Goal: Task Accomplishment & Management: Use online tool/utility

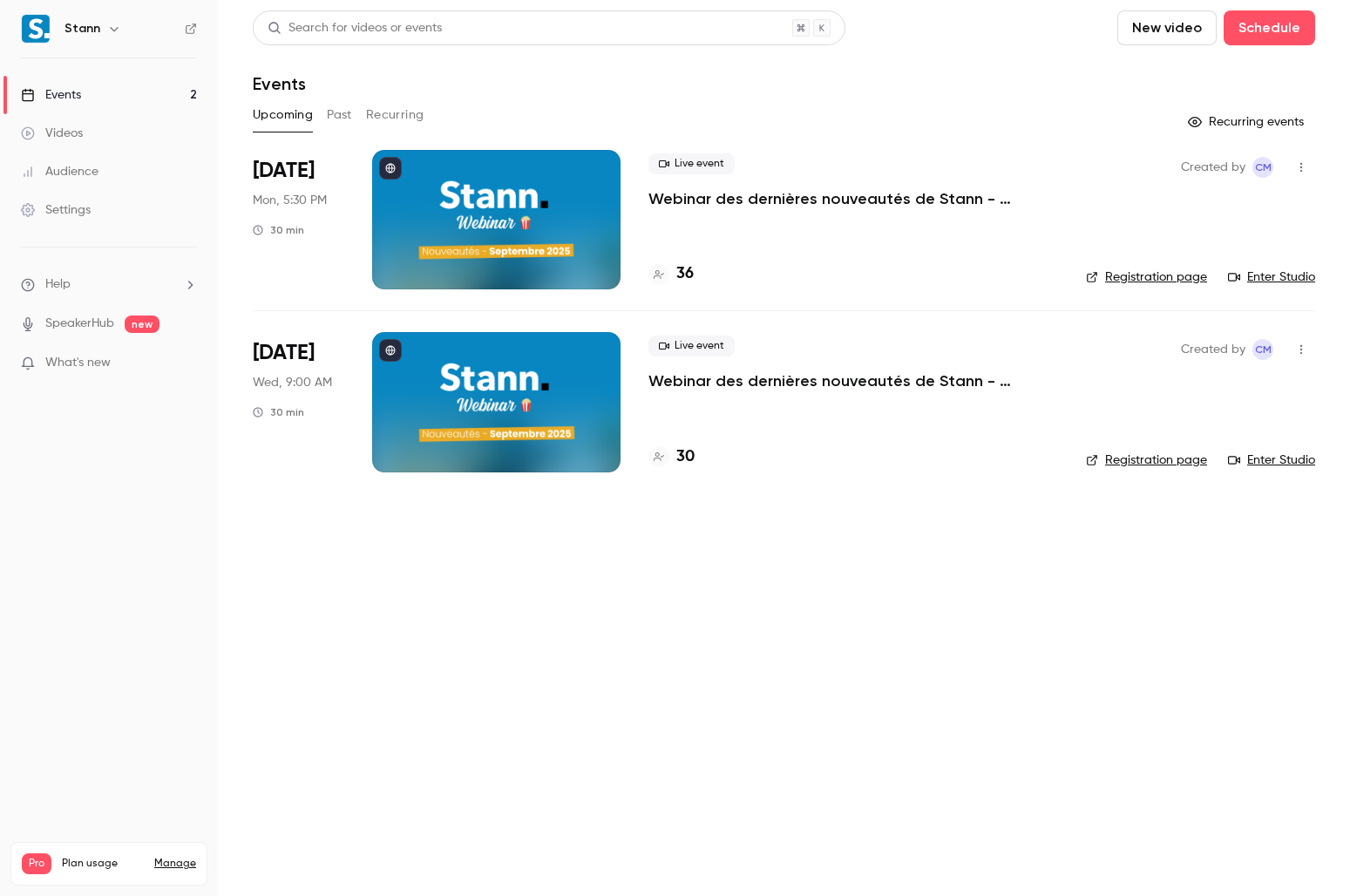
click at [831, 641] on main "Search for videos or events New video Schedule Events Upcoming Past Recurring R…" at bounding box center [784, 448] width 1132 height 896
click at [536, 641] on main "Search for videos or events New video Schedule Events Upcoming Past Recurring R…" at bounding box center [784, 448] width 1132 height 896
click at [707, 209] on div "Live event Webinar des dernières nouveautés de Stann - Septembre 2025 🎉 36" at bounding box center [853, 220] width 410 height 140
click at [713, 199] on p "Webinar des dernières nouveautés de Stann - Septembre 2025 🎉" at bounding box center [853, 199] width 410 height 21
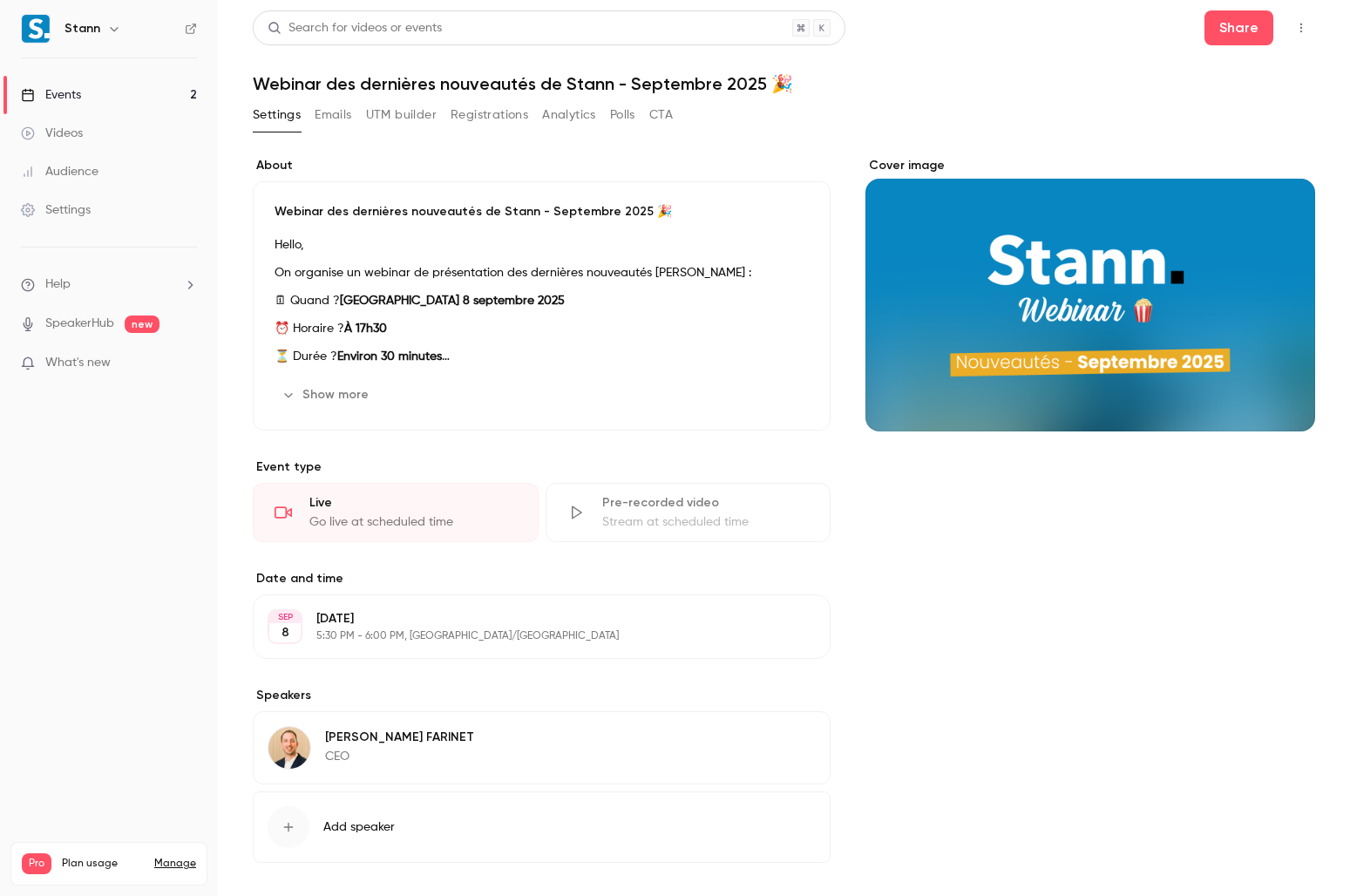
click at [613, 122] on button "Polls" at bounding box center [622, 115] width 25 height 28
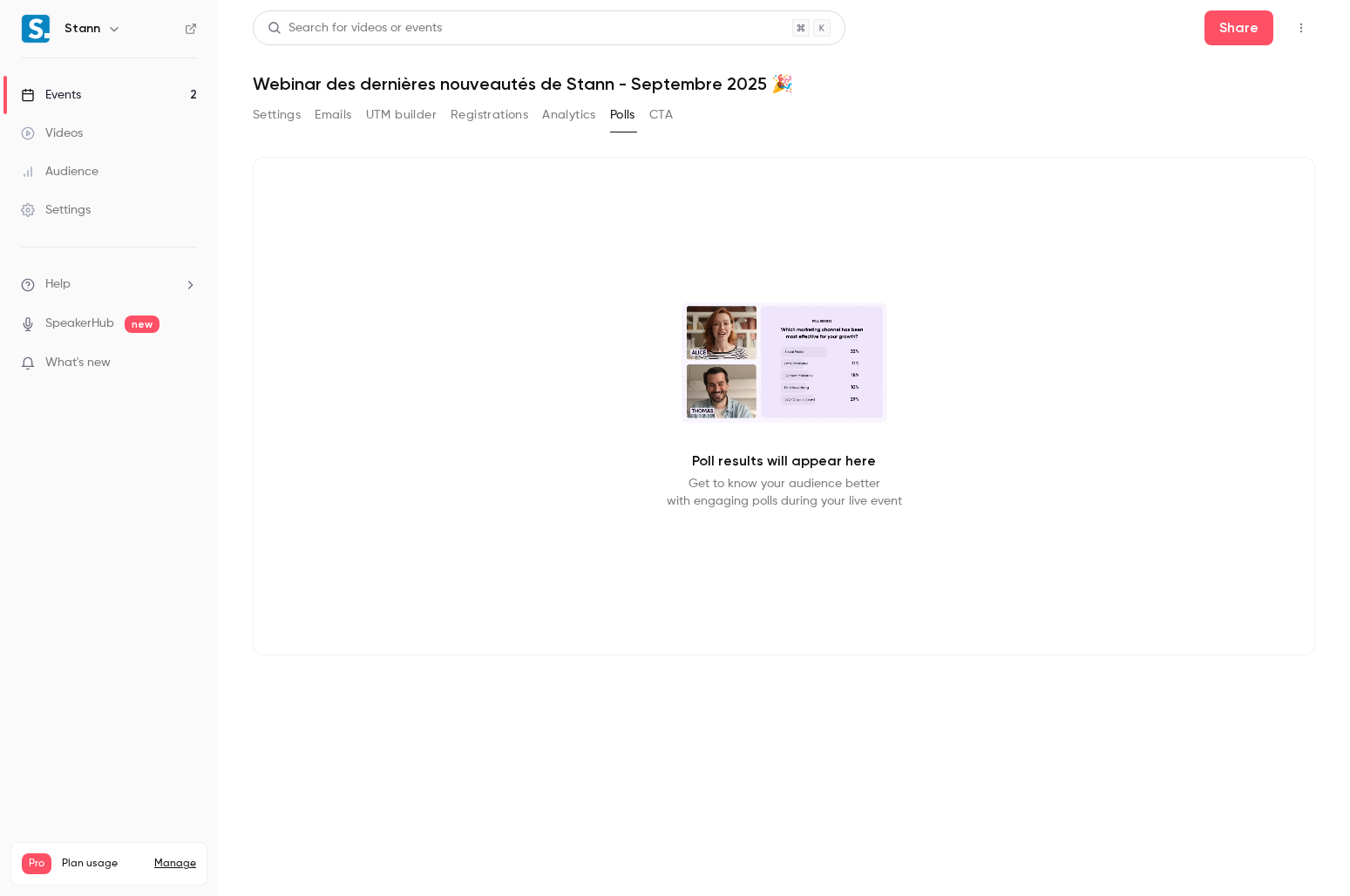
click at [188, 102] on link "Events 2" at bounding box center [108, 94] width 218 height 38
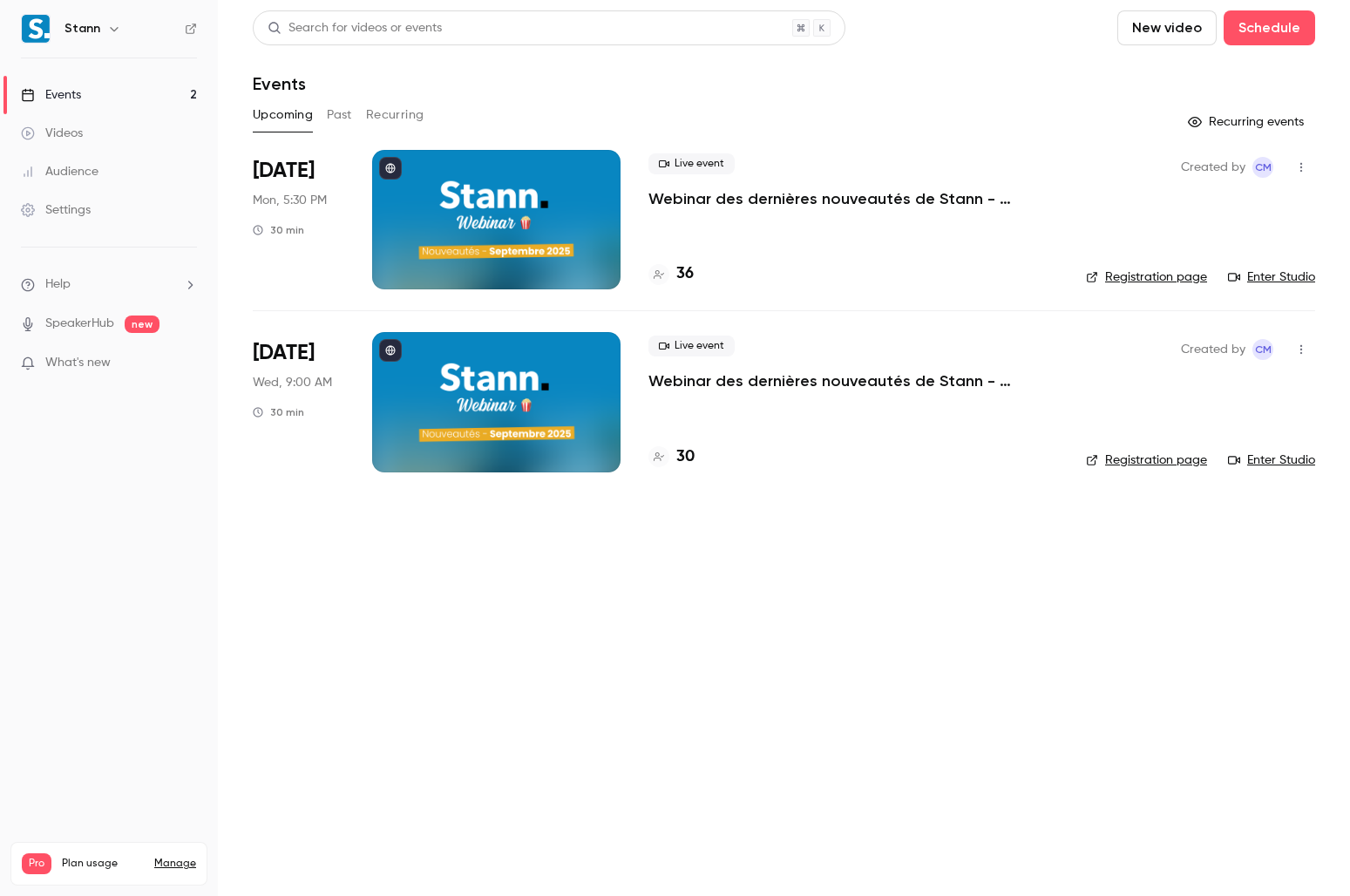
click at [475, 200] on div at bounding box center [496, 220] width 248 height 140
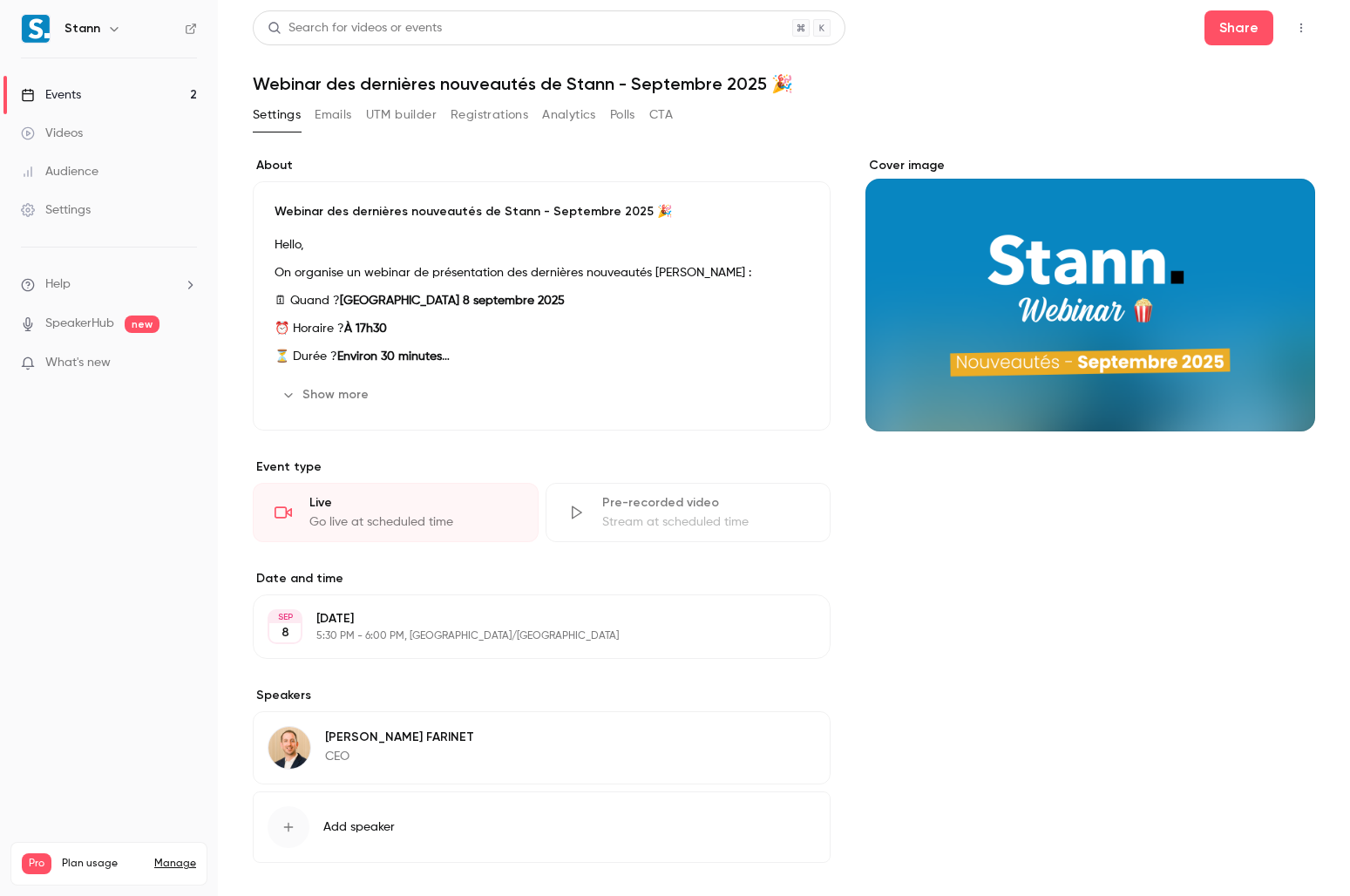
click at [564, 112] on button "Analytics" at bounding box center [569, 115] width 54 height 28
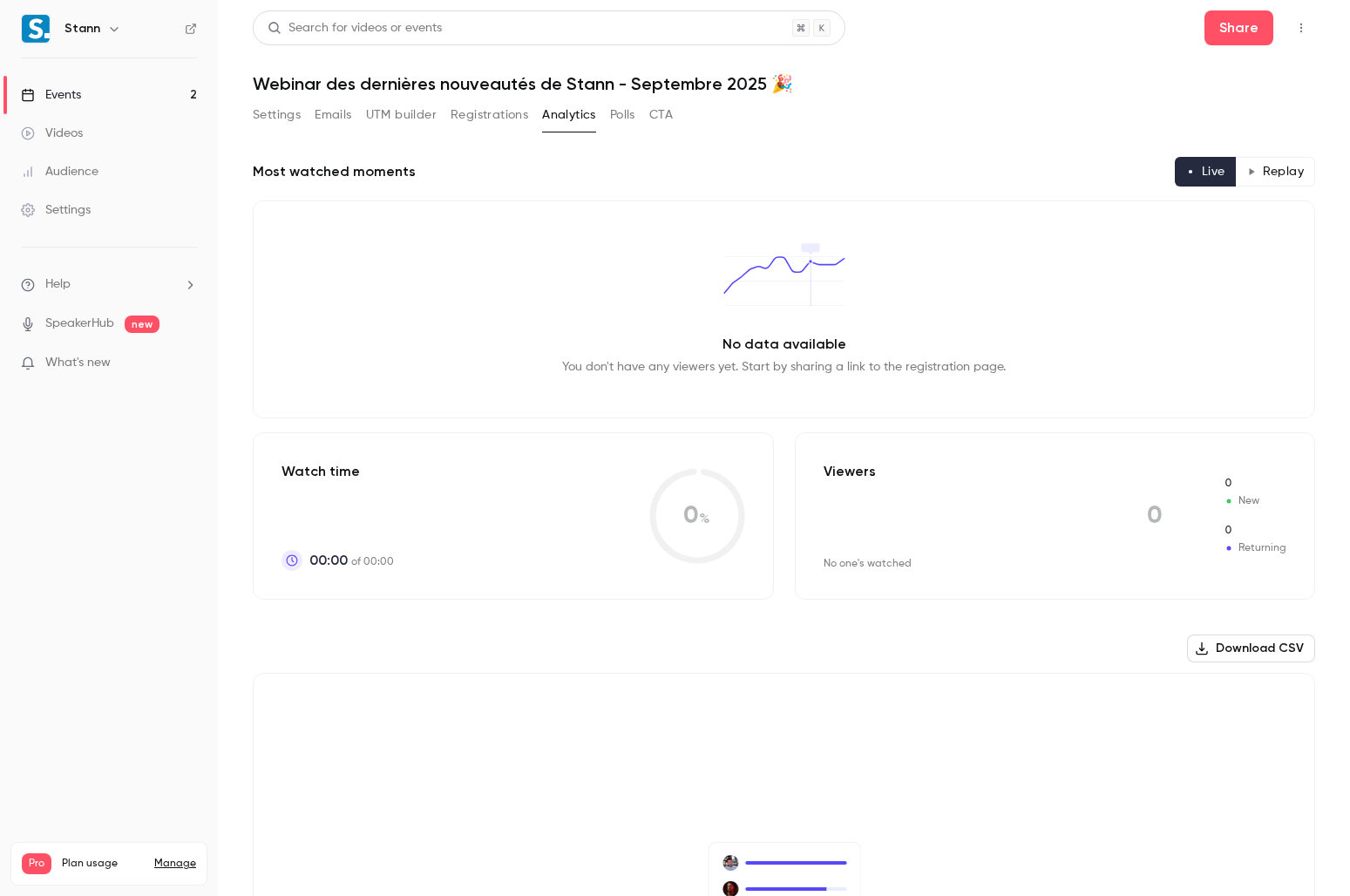
click at [627, 113] on button "Polls" at bounding box center [622, 115] width 25 height 28
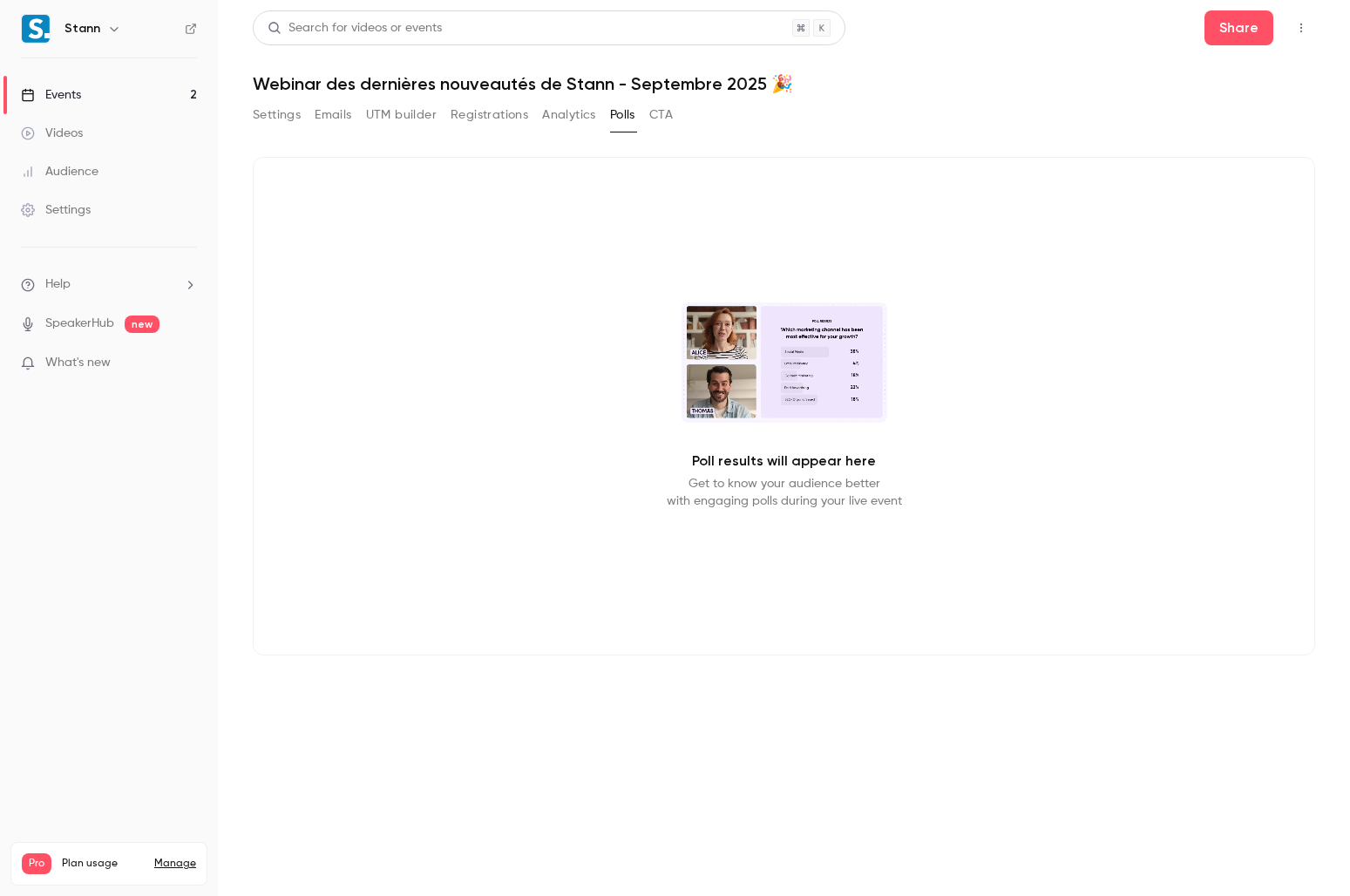
click at [554, 112] on button "Analytics" at bounding box center [569, 115] width 54 height 28
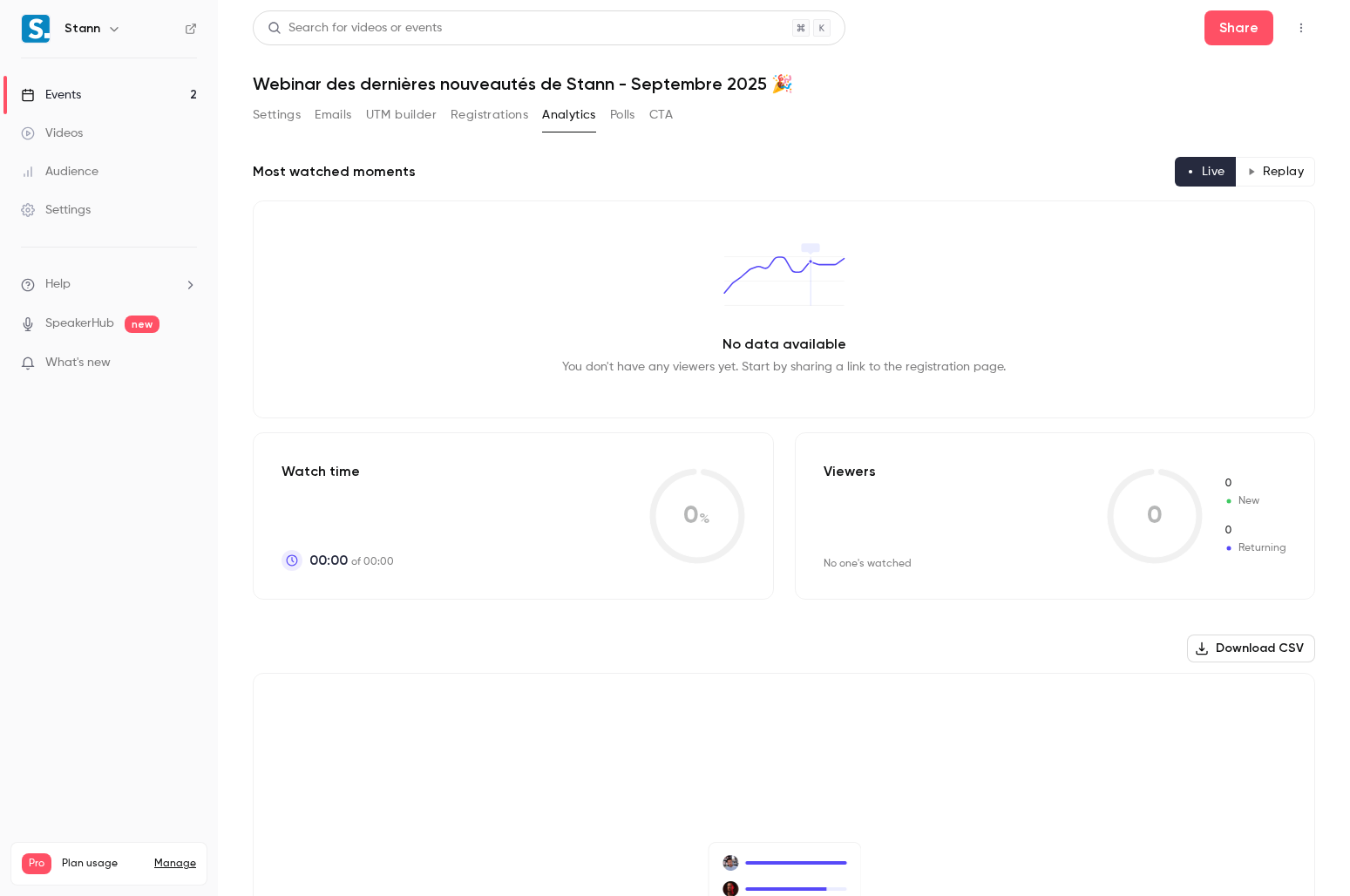
click at [500, 106] on button "Registrations" at bounding box center [489, 115] width 77 height 28
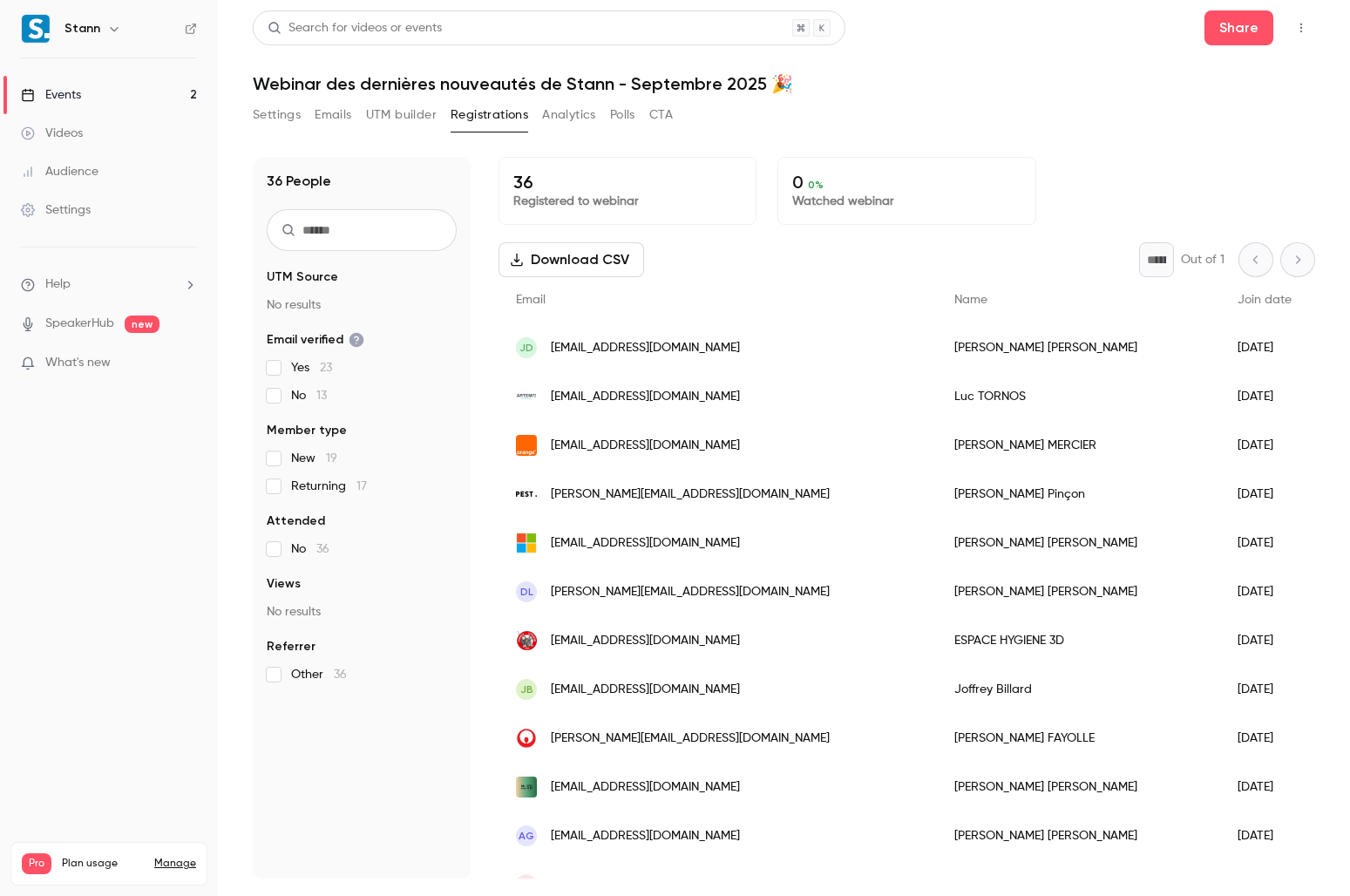
click at [388, 119] on button "UTM builder" at bounding box center [401, 115] width 70 height 28
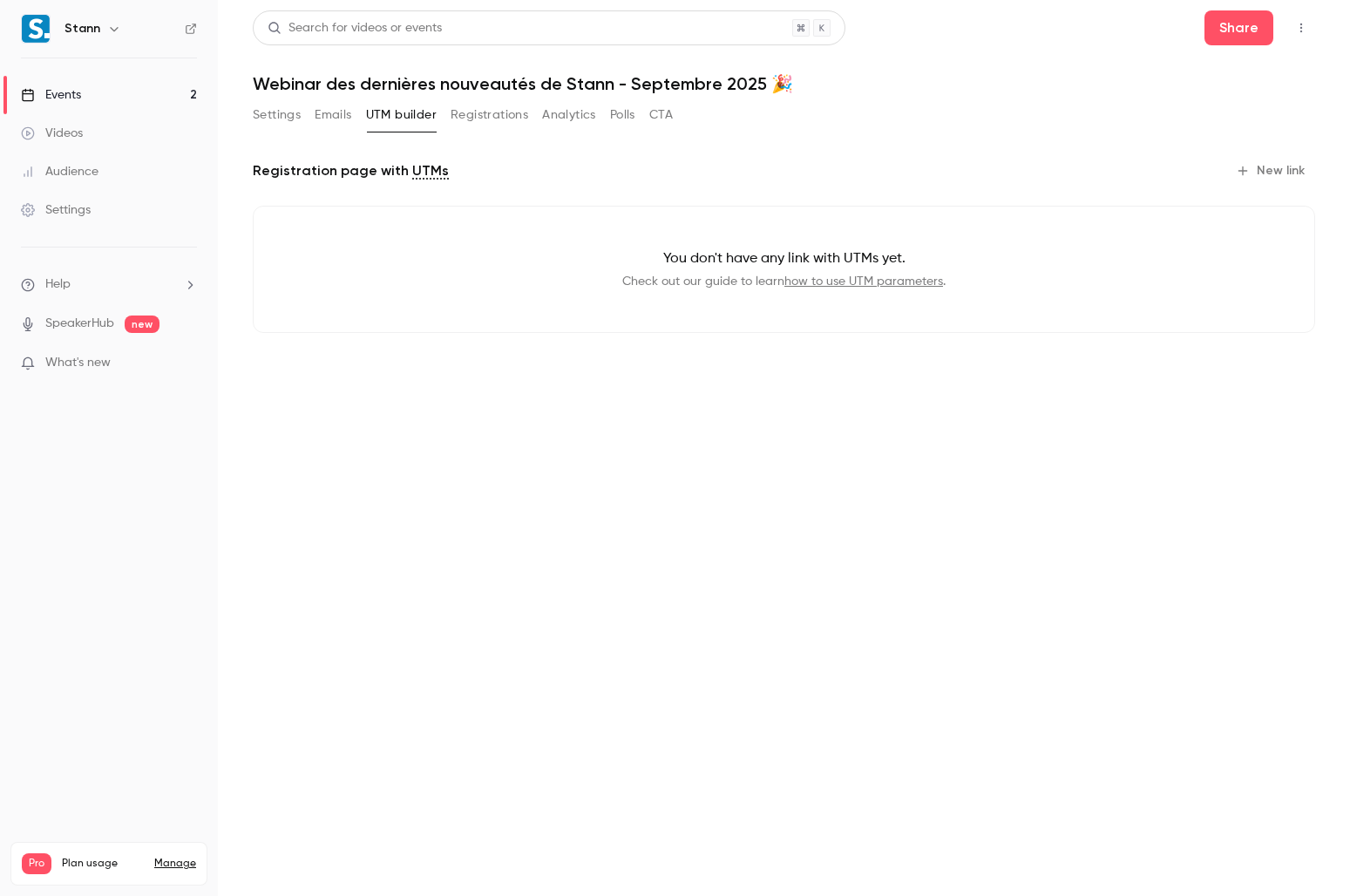
drag, startPoint x: 292, startPoint y: 114, endPoint x: 312, endPoint y: 112, distance: 20.1
click at [291, 114] on button "Settings" at bounding box center [276, 115] width 48 height 28
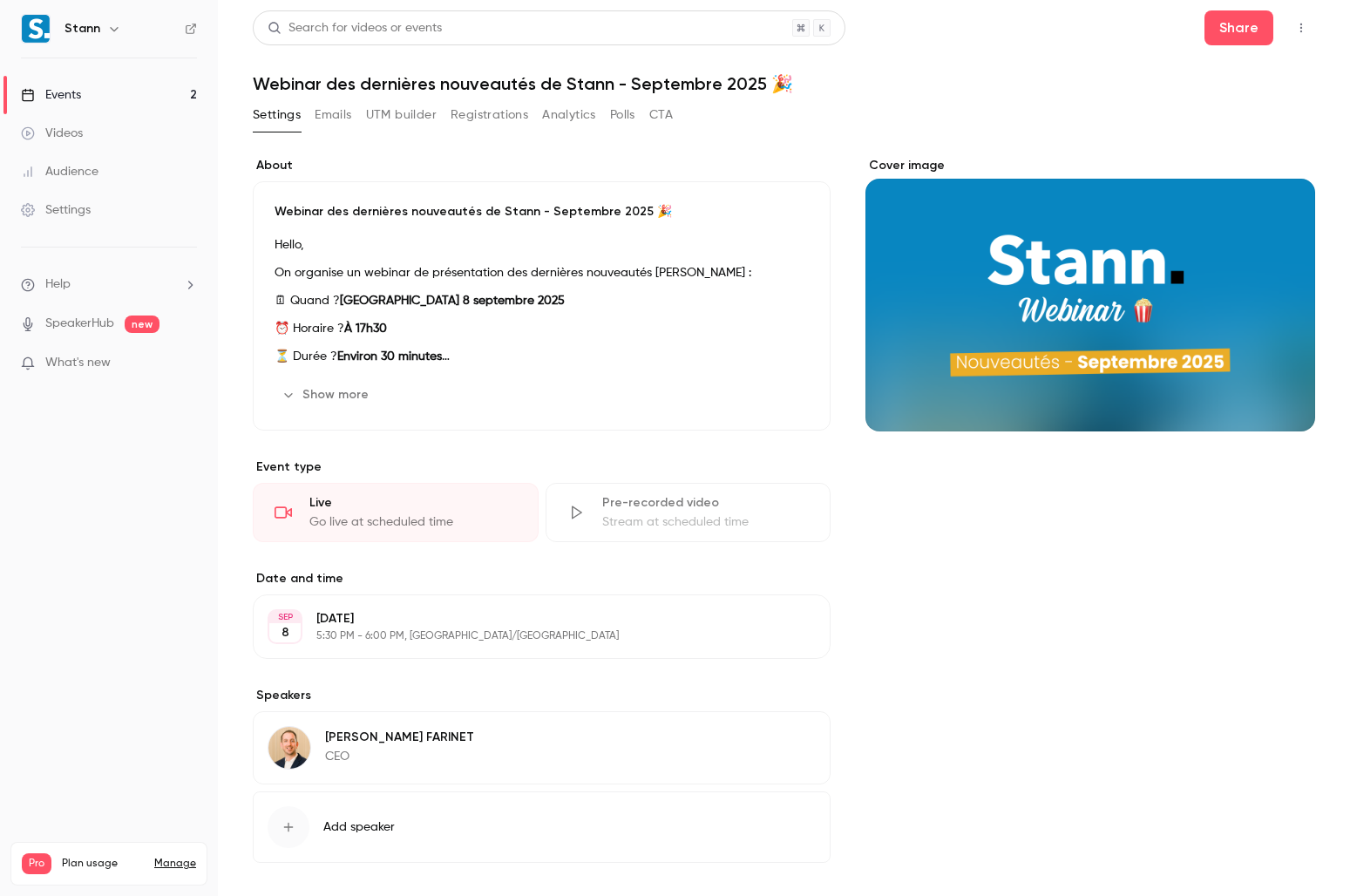
click at [323, 106] on button "Emails" at bounding box center [332, 115] width 36 height 28
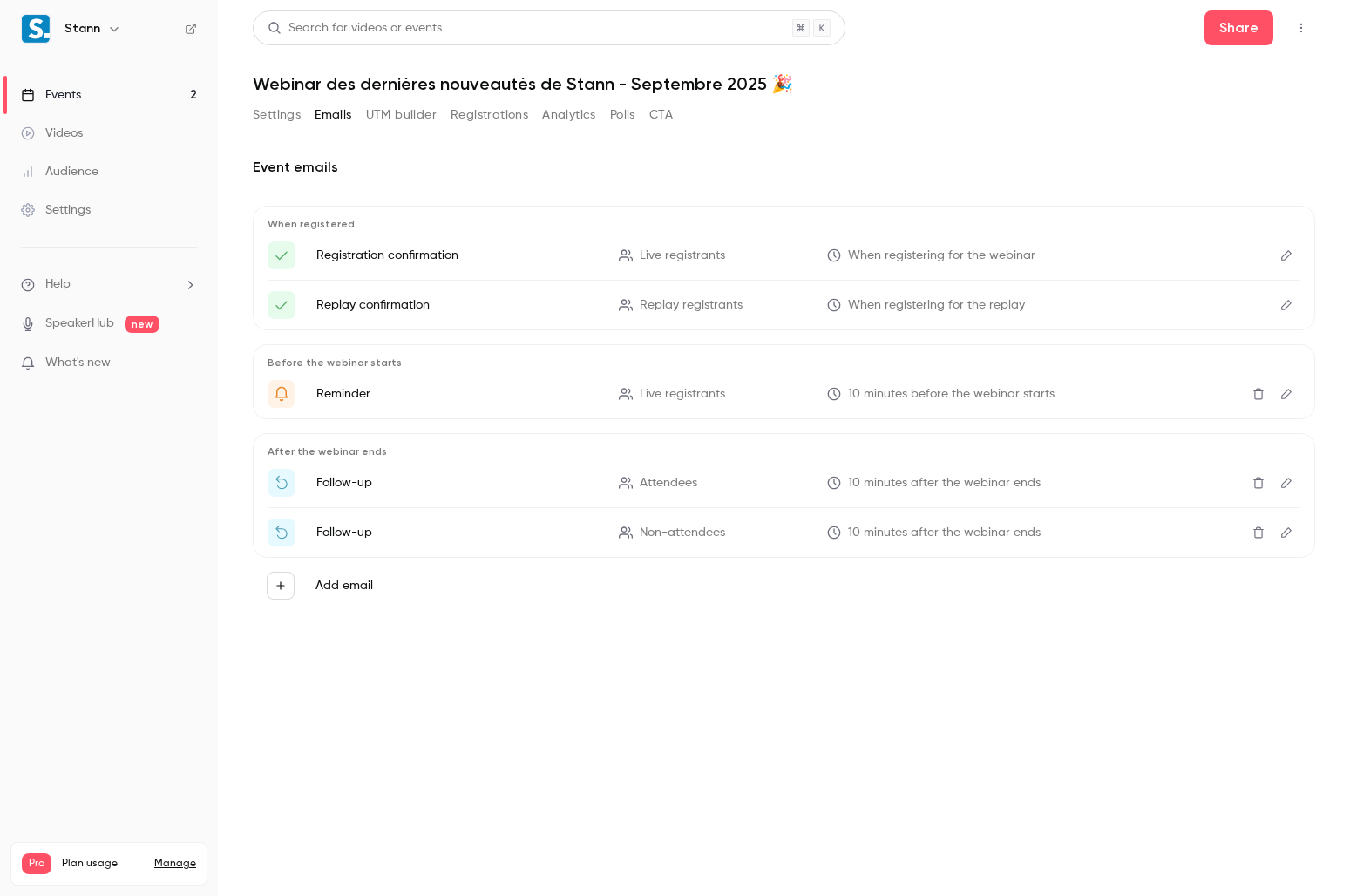
click at [293, 117] on button "Settings" at bounding box center [276, 115] width 48 height 28
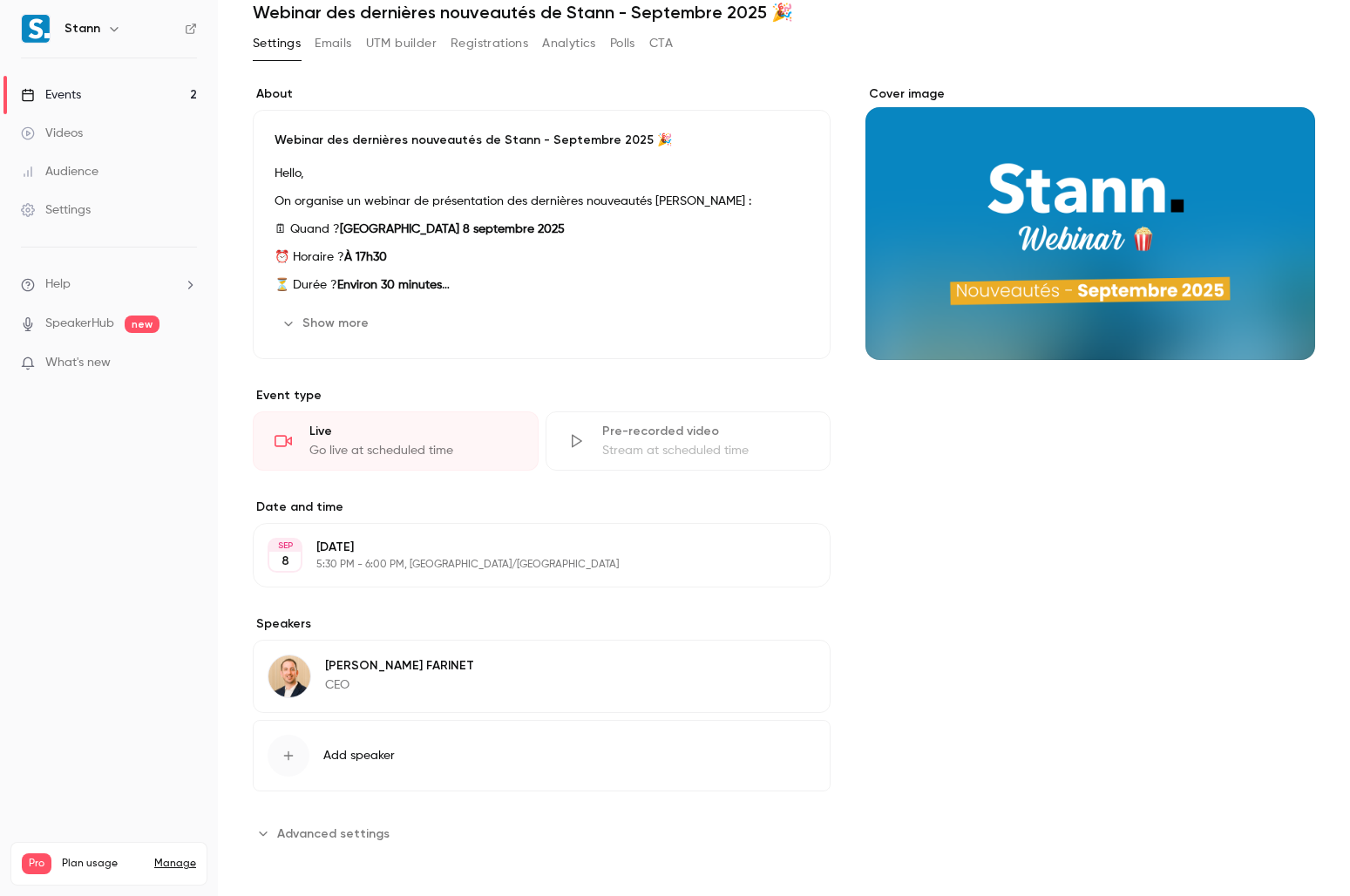
scroll to position [75, 0]
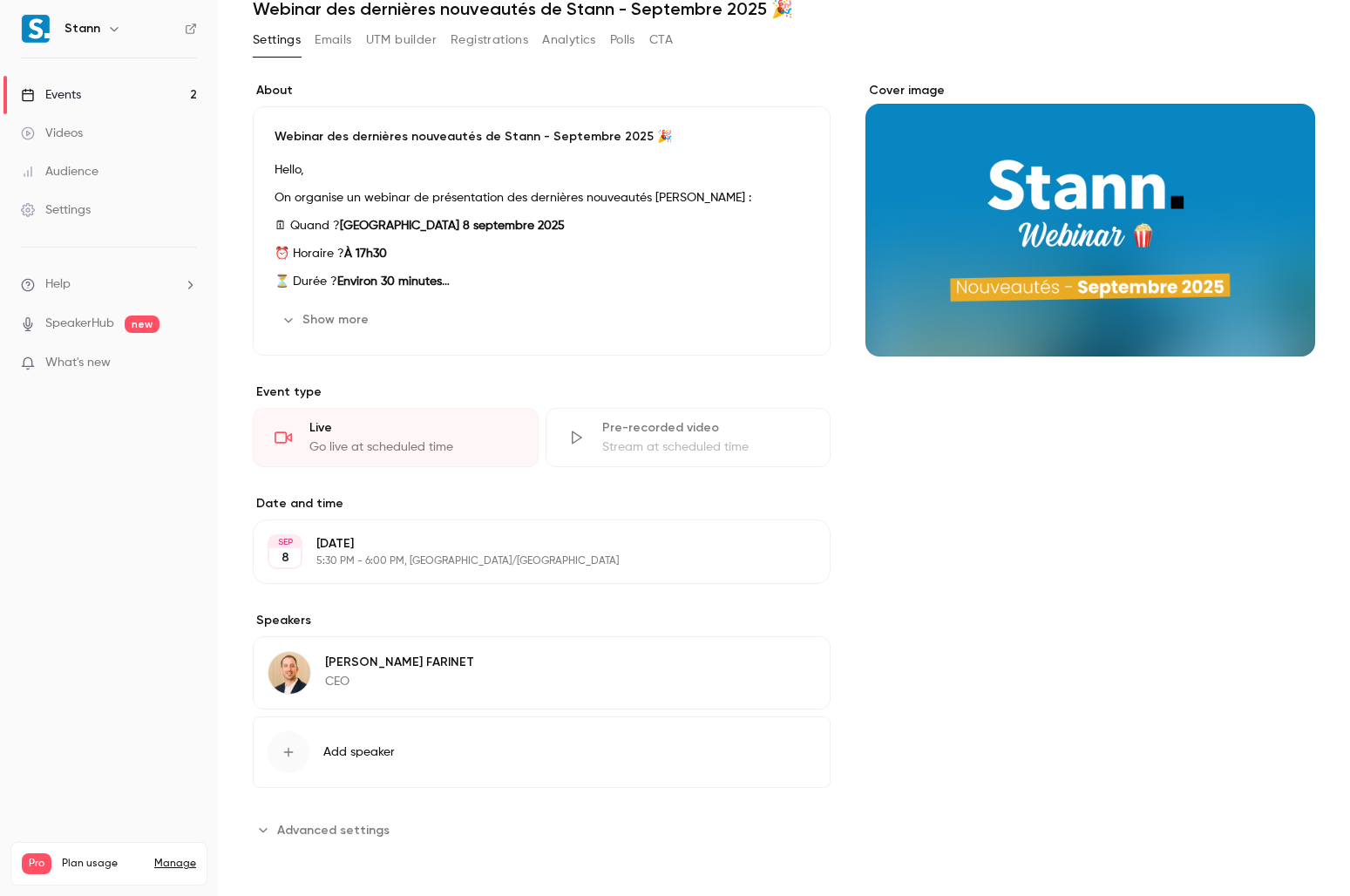
click at [287, 641] on span "Advanced settings" at bounding box center [333, 830] width 113 height 19
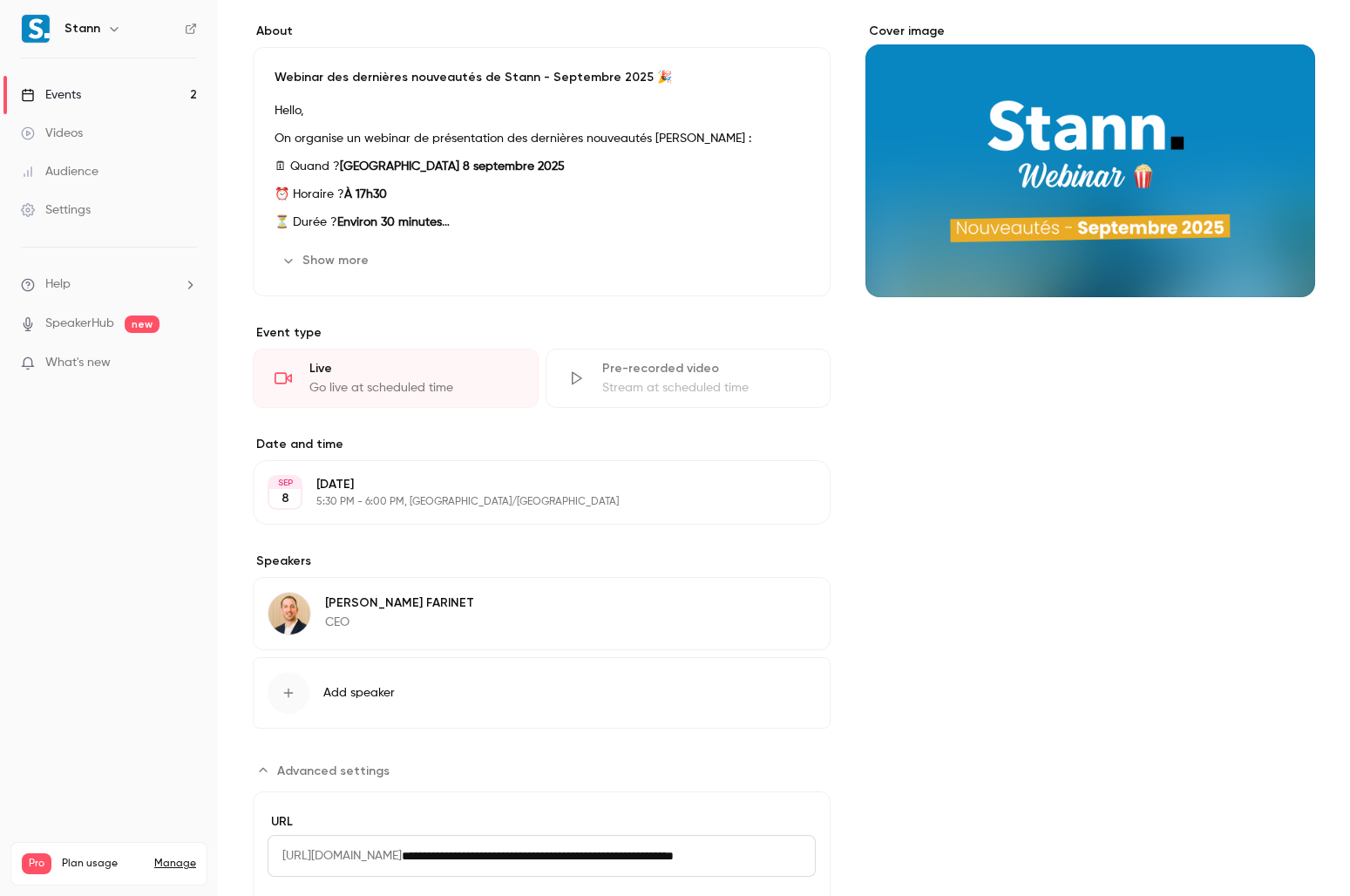
scroll to position [0, 0]
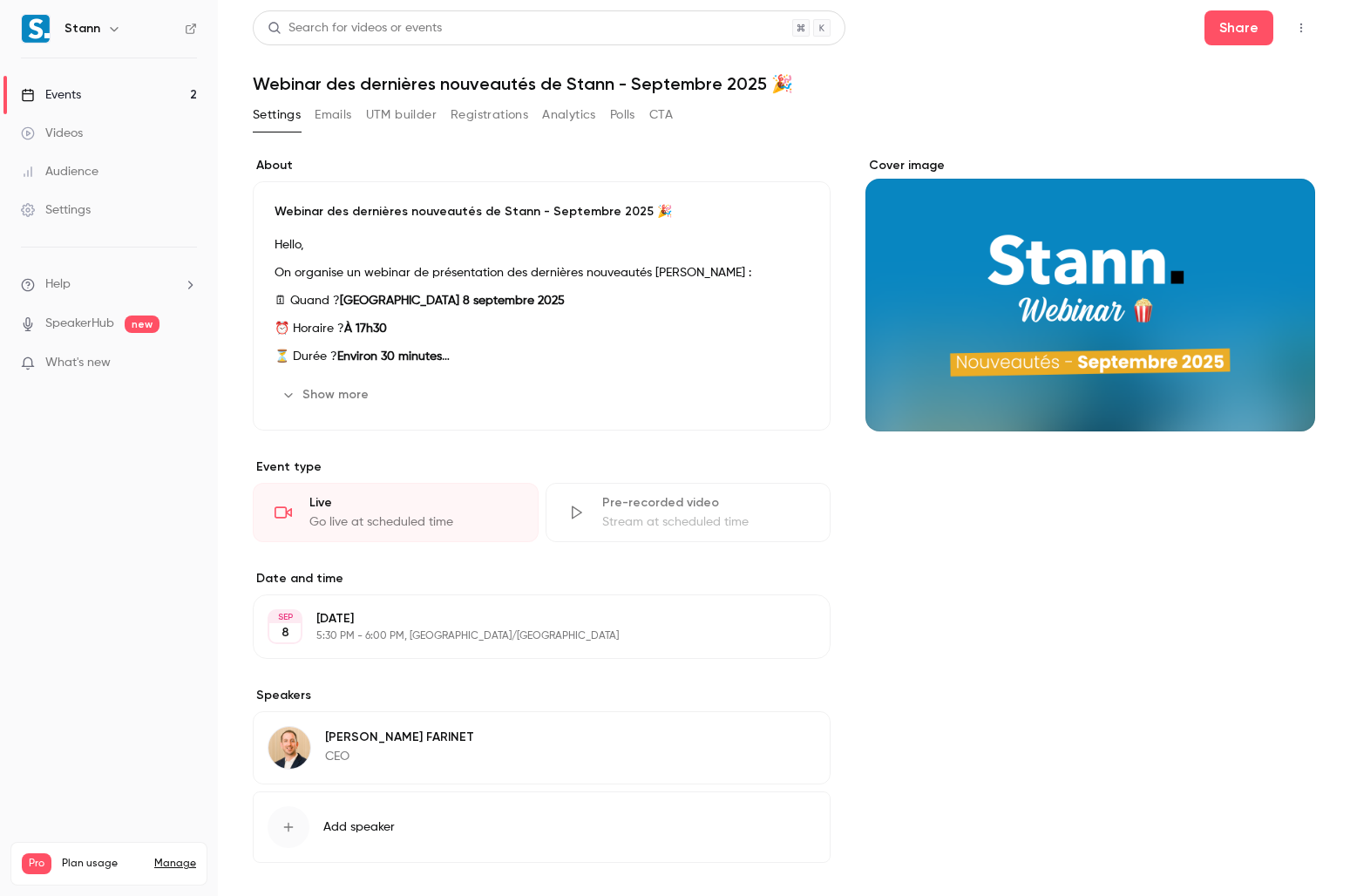
click at [632, 116] on button "Polls" at bounding box center [622, 115] width 25 height 28
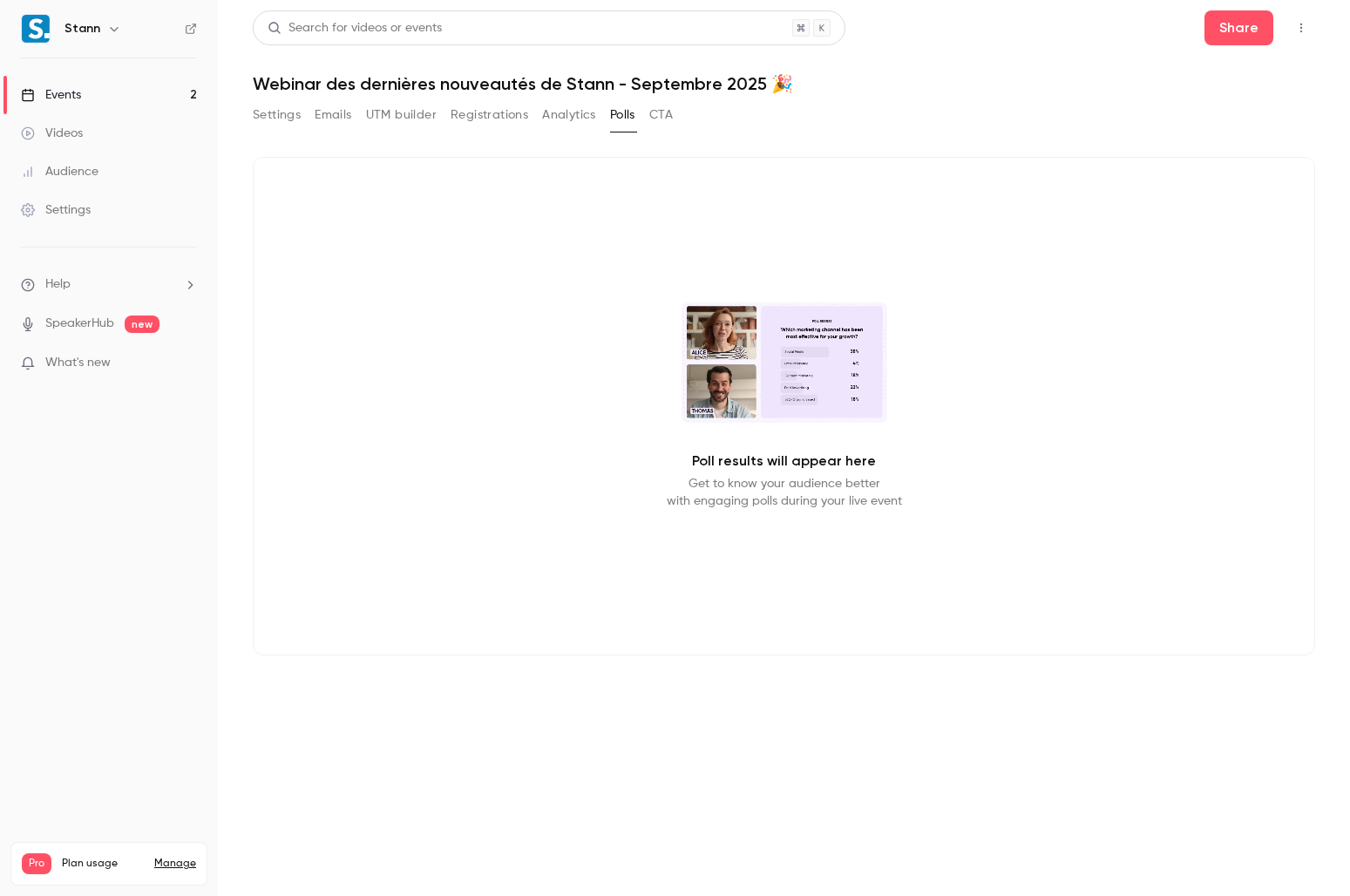
click at [669, 106] on button "CTA" at bounding box center [661, 115] width 23 height 28
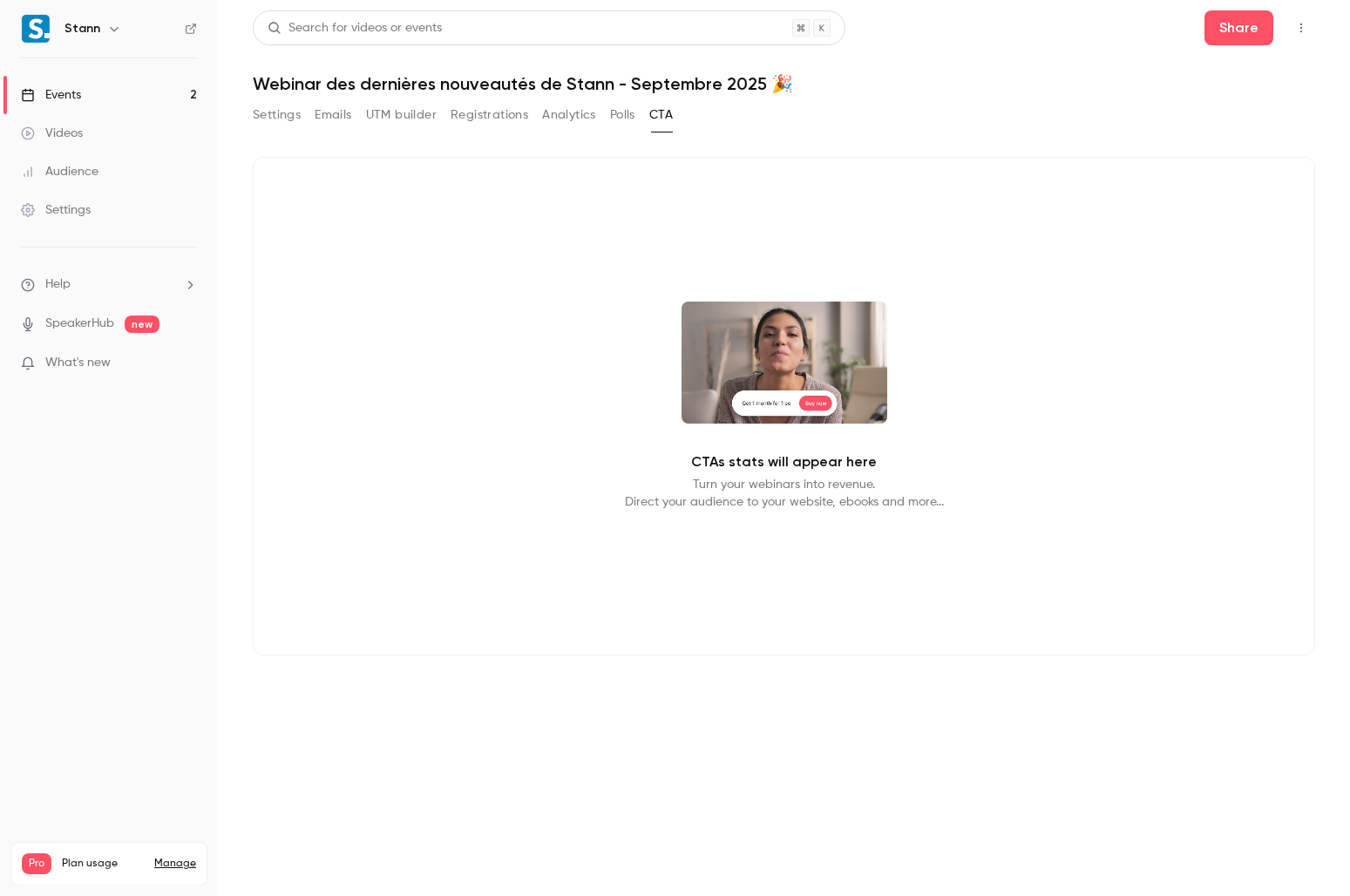
click at [563, 120] on button "Analytics" at bounding box center [569, 115] width 54 height 28
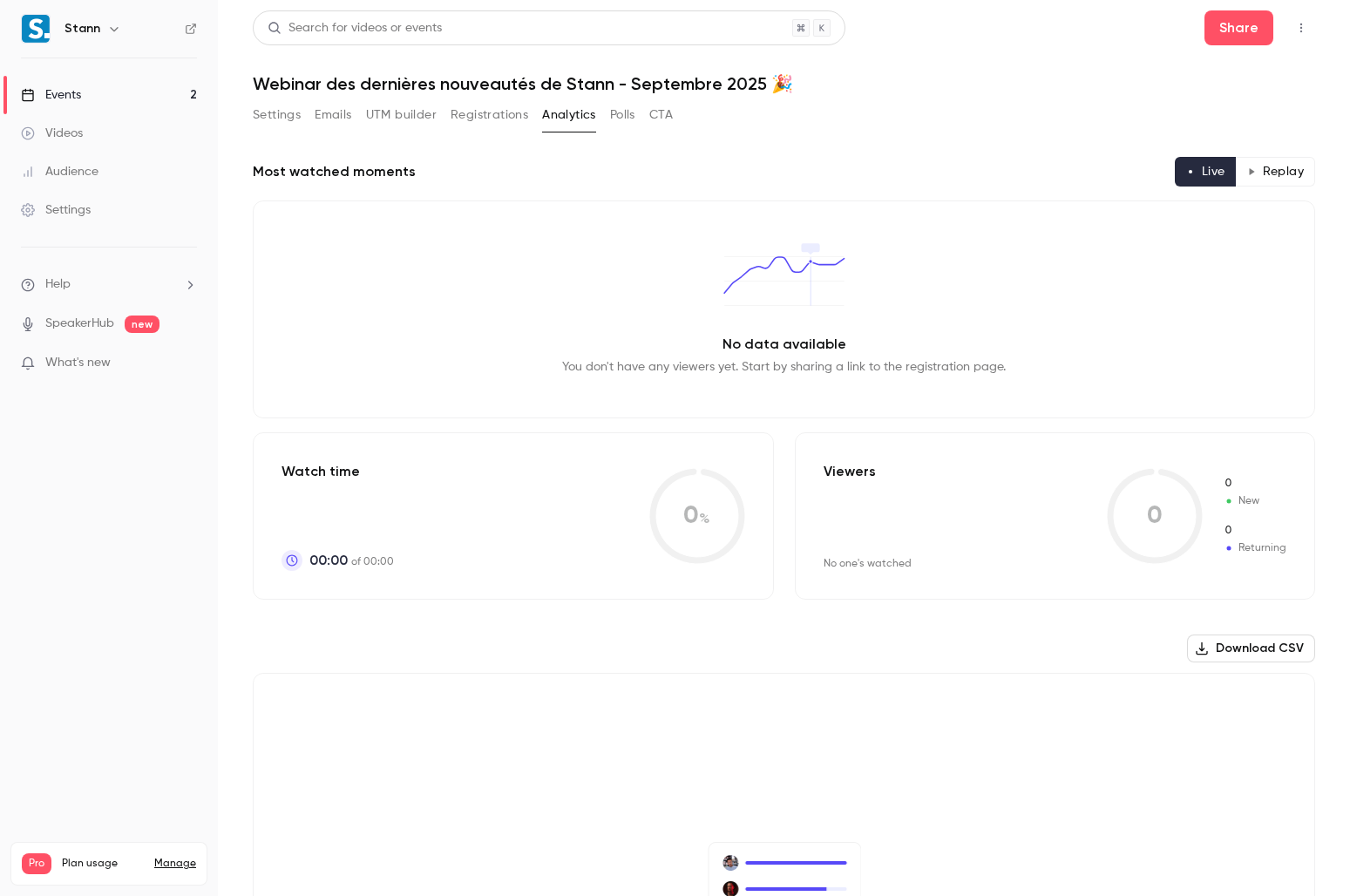
click at [1281, 28] on icon "button" at bounding box center [1301, 28] width 14 height 12
click at [1134, 24] on div at bounding box center [675, 448] width 1350 height 896
click at [1281, 30] on icon "button" at bounding box center [1301, 28] width 14 height 12
click at [1237, 108] on li "Enter Studio" at bounding box center [1206, 117] width 194 height 45
